Goal: Check status: Check status

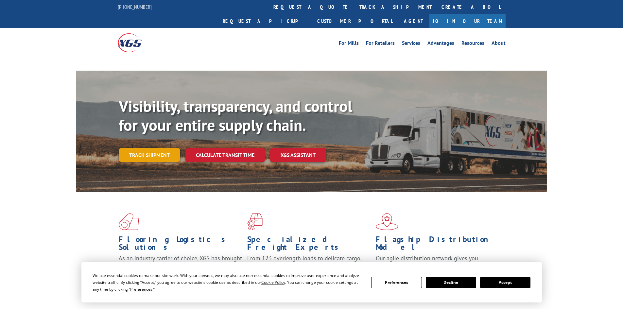
click at [143, 148] on link "Track shipment" at bounding box center [150, 155] width 62 height 14
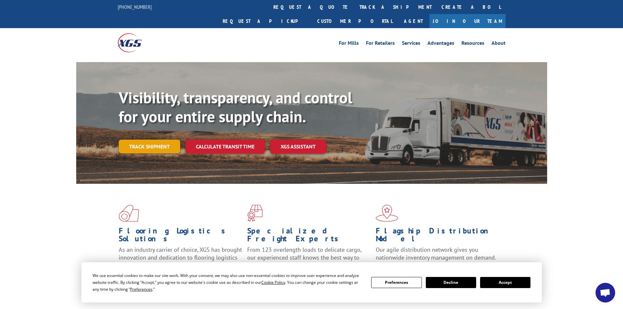
click at [157, 140] on link "Track shipment" at bounding box center [150, 147] width 62 height 14
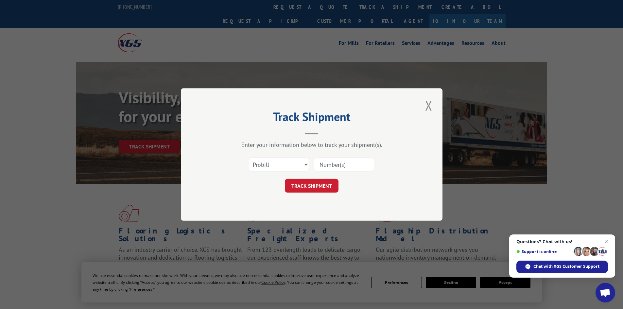
paste input "426374"
type input "426374"
click at [251, 165] on select "Select category... Probill BOL PO" at bounding box center [279, 165] width 60 height 14
select select "bol"
click at [249, 158] on select "Select category... Probill BOL PO" at bounding box center [279, 165] width 60 height 14
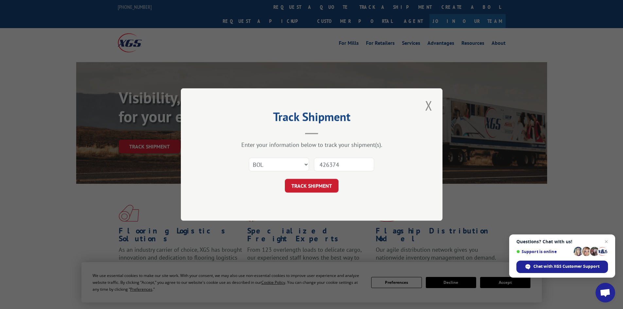
click at [314, 184] on button "TRACK SHIPMENT" at bounding box center [312, 186] width 54 height 14
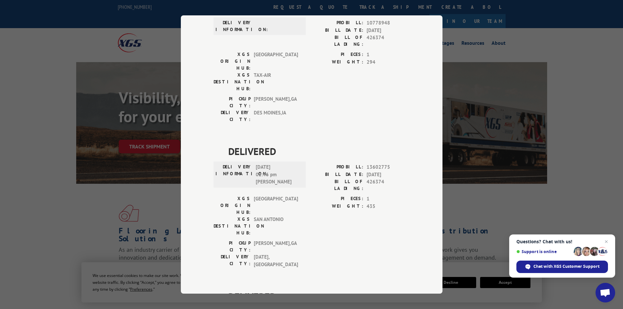
scroll to position [327, 0]
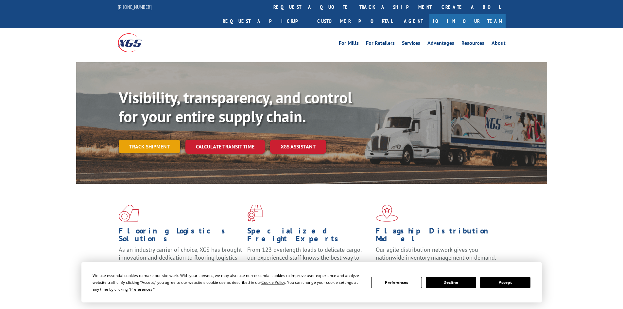
click at [155, 140] on link "Track shipment" at bounding box center [150, 147] width 62 height 14
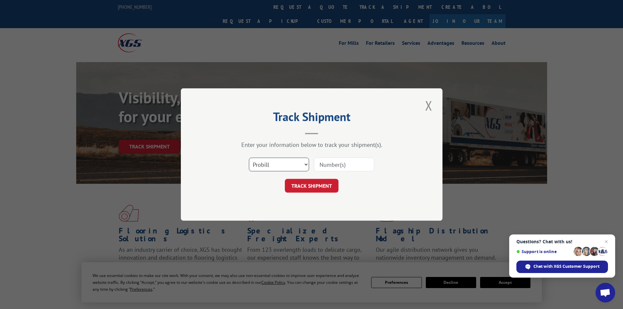
click at [279, 164] on select "Select category... Probill BOL PO" at bounding box center [279, 165] width 60 height 14
select select "bol"
click at [249, 158] on select "Select category... Probill BOL PO" at bounding box center [279, 165] width 60 height 14
paste input "16514245"
type input "16514245"
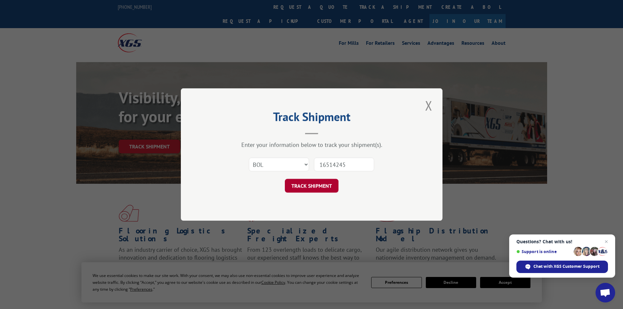
click at [313, 186] on button "TRACK SHIPMENT" at bounding box center [312, 186] width 54 height 14
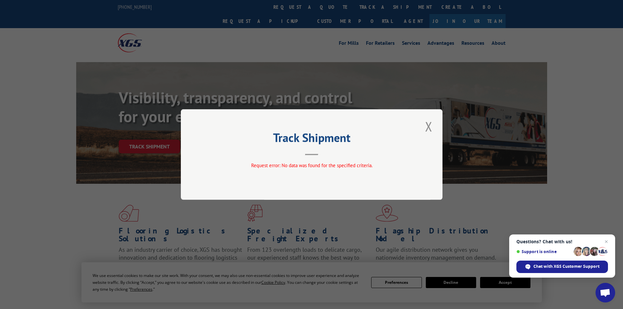
click at [437, 129] on div "Track Shipment Request error: No data was found for the specified criteria." at bounding box center [312, 154] width 262 height 91
click at [429, 127] on button "Close modal" at bounding box center [429, 126] width 11 height 18
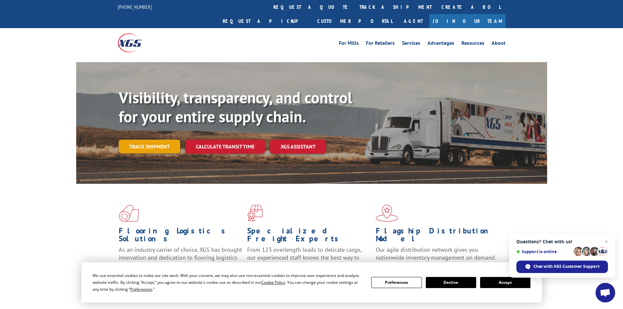
click at [155, 140] on link "Track shipment" at bounding box center [150, 147] width 62 height 14
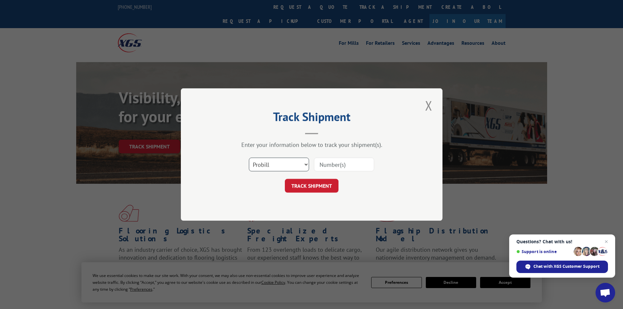
click at [289, 162] on select "Select category... Probill BOL PO" at bounding box center [279, 165] width 60 height 14
select select "po"
click at [249, 158] on select "Select category... Probill BOL PO" at bounding box center [279, 165] width 60 height 14
paste input "16514245"
type input "16514245"
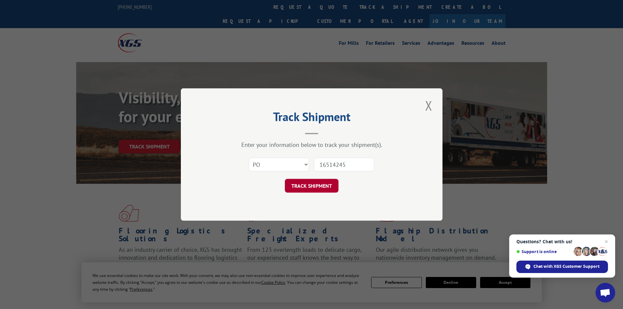
click at [316, 187] on button "TRACK SHIPMENT" at bounding box center [312, 186] width 54 height 14
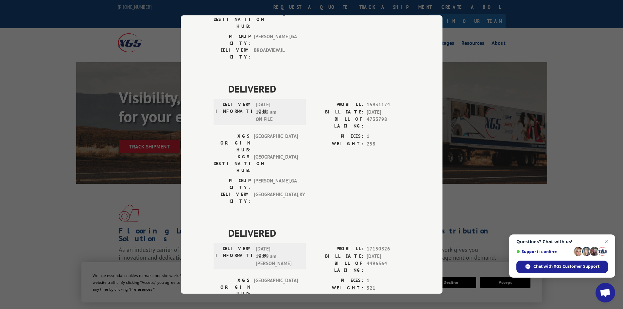
scroll to position [243, 0]
